Goal: Task Accomplishment & Management: Use online tool/utility

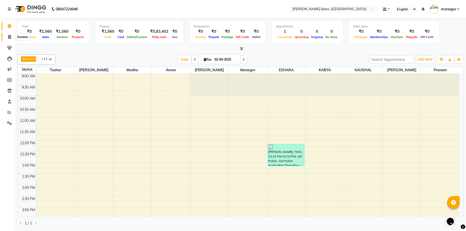
click at [9, 38] on icon at bounding box center [9, 37] width 3 height 4
select select "service"
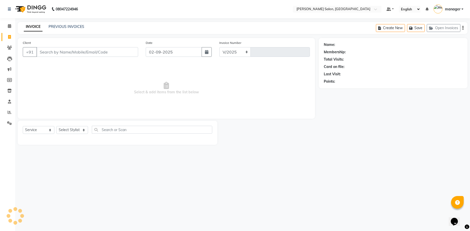
select select "7119"
type input "0315"
click at [63, 26] on link "PREVIOUS INVOICES" at bounding box center [67, 26] width 36 height 5
